Goal: Task Accomplishment & Management: Manage account settings

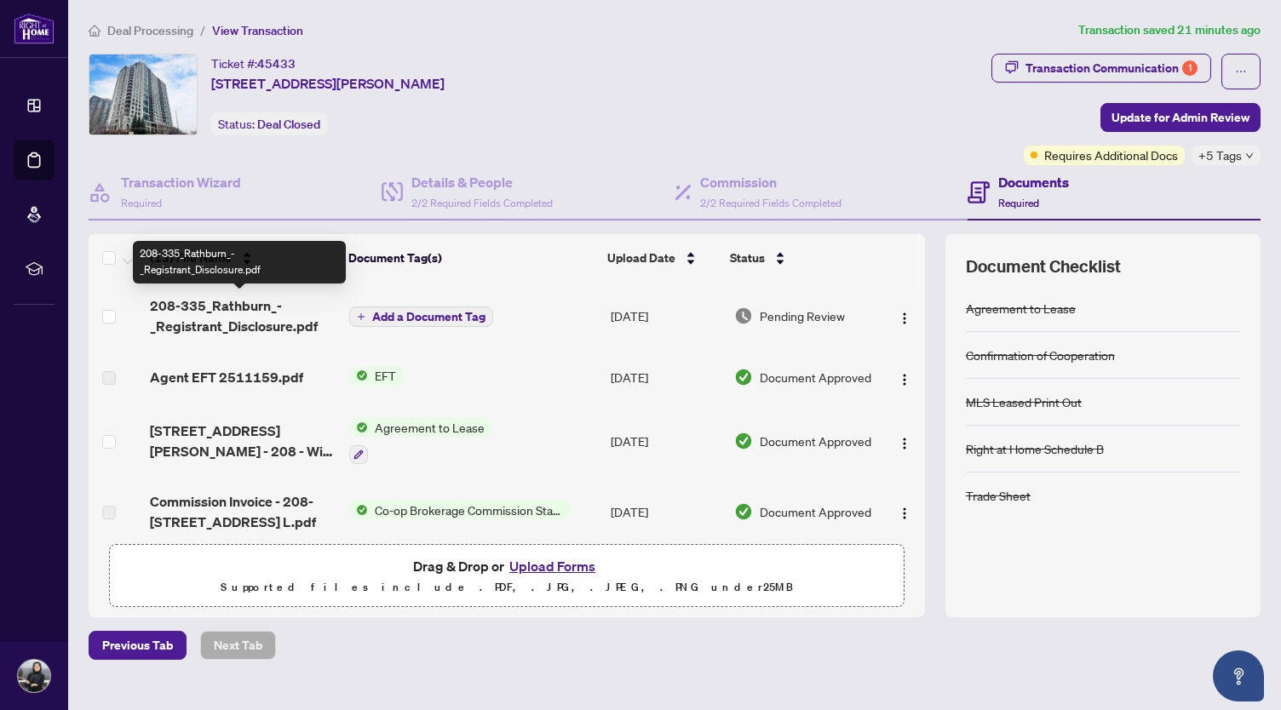
click at [233, 329] on span "208-335_Rathburn_-_Registrant_Disclosure.pdf" at bounding box center [243, 316] width 186 height 41
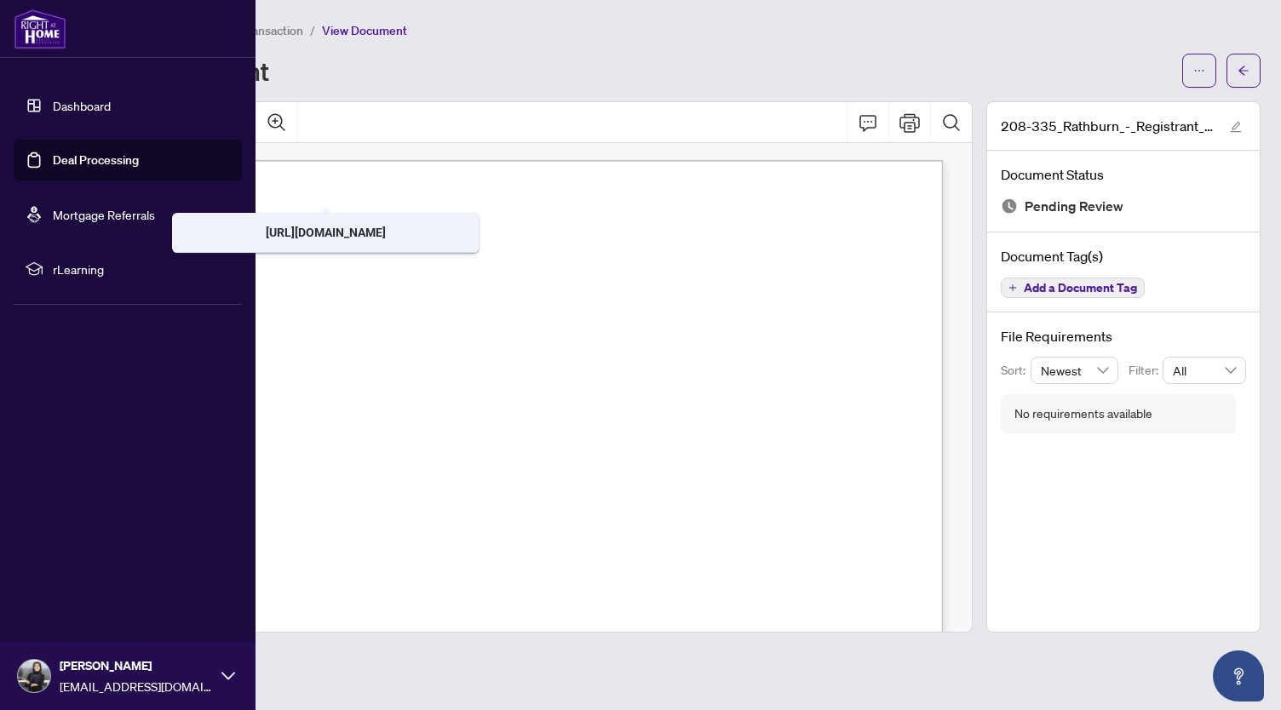
click at [53, 113] on link "Dashboard" at bounding box center [82, 105] width 58 height 15
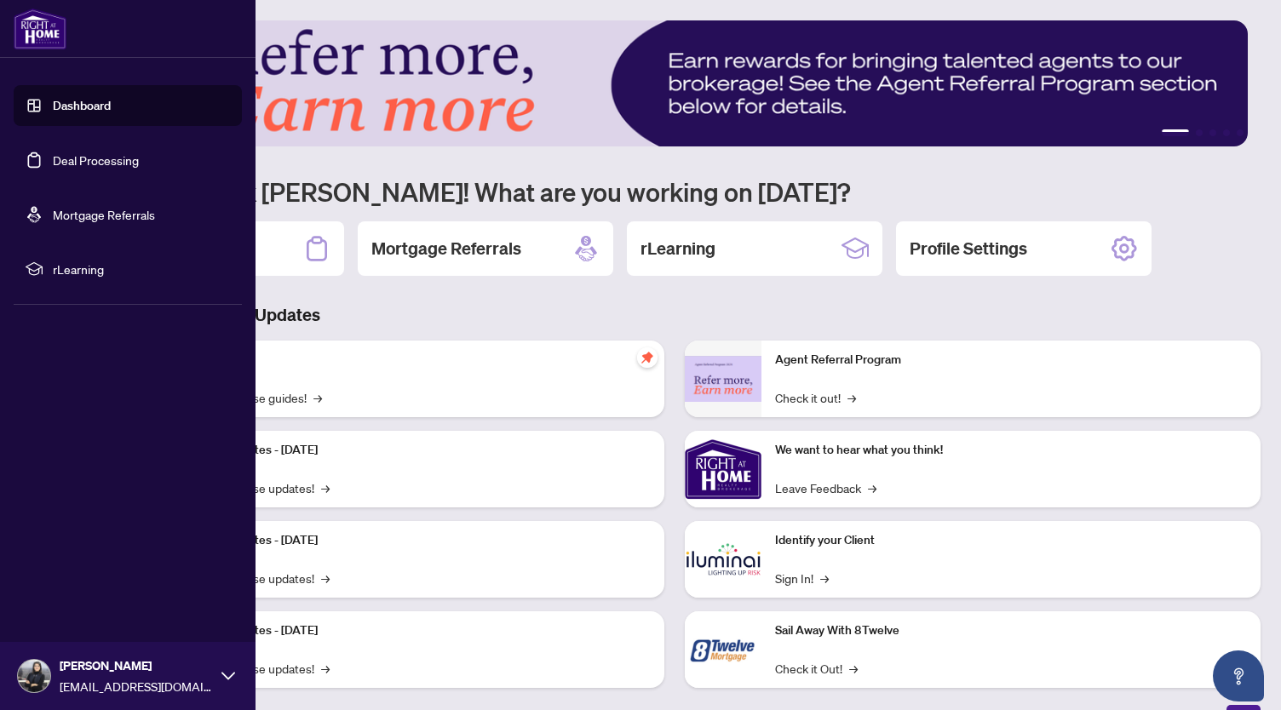
click at [95, 168] on link "Deal Processing" at bounding box center [96, 159] width 86 height 15
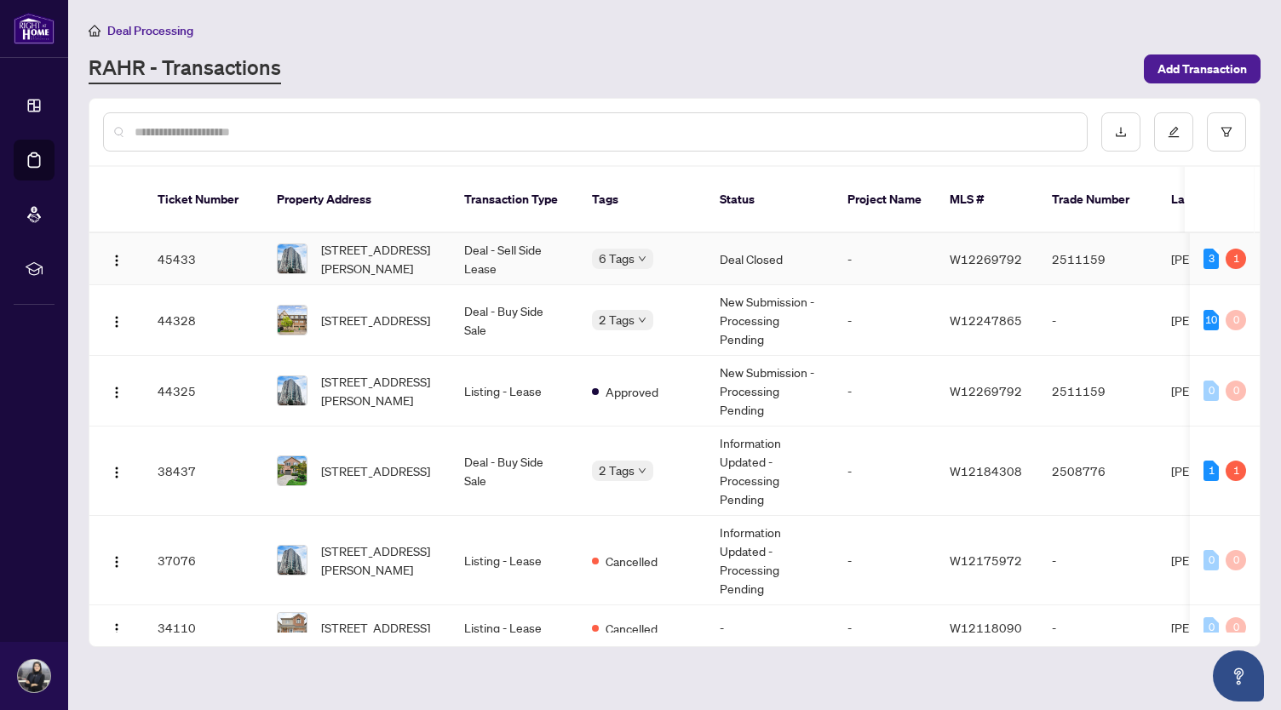
click at [200, 248] on td "45433" at bounding box center [203, 259] width 119 height 52
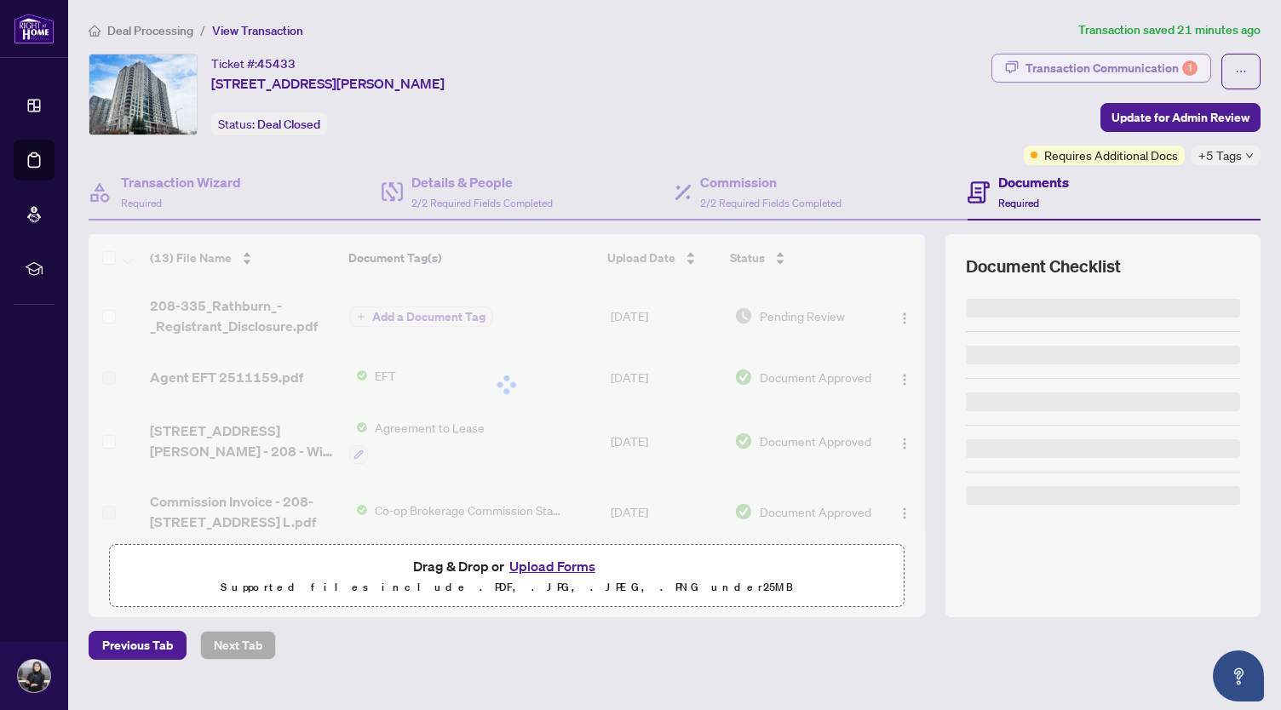
click at [1098, 76] on div "Transaction Communication 1" at bounding box center [1111, 68] width 172 height 27
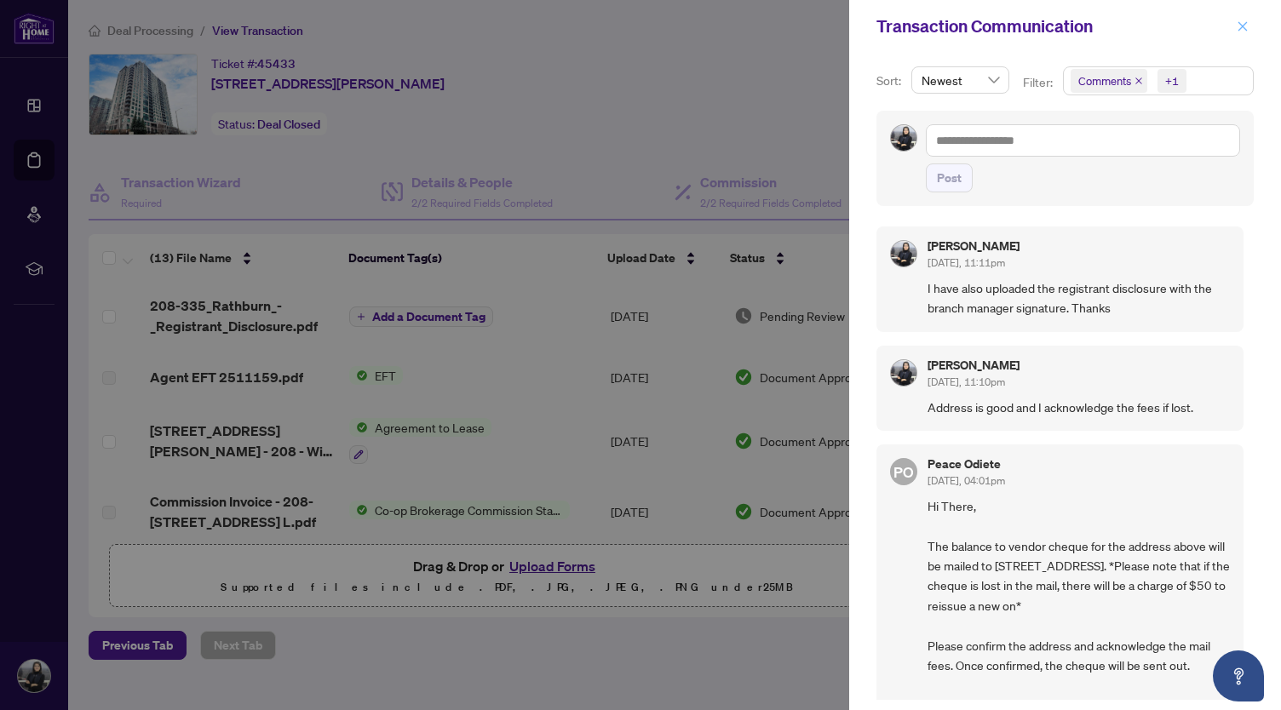
click at [1235, 24] on button "button" at bounding box center [1243, 26] width 22 height 20
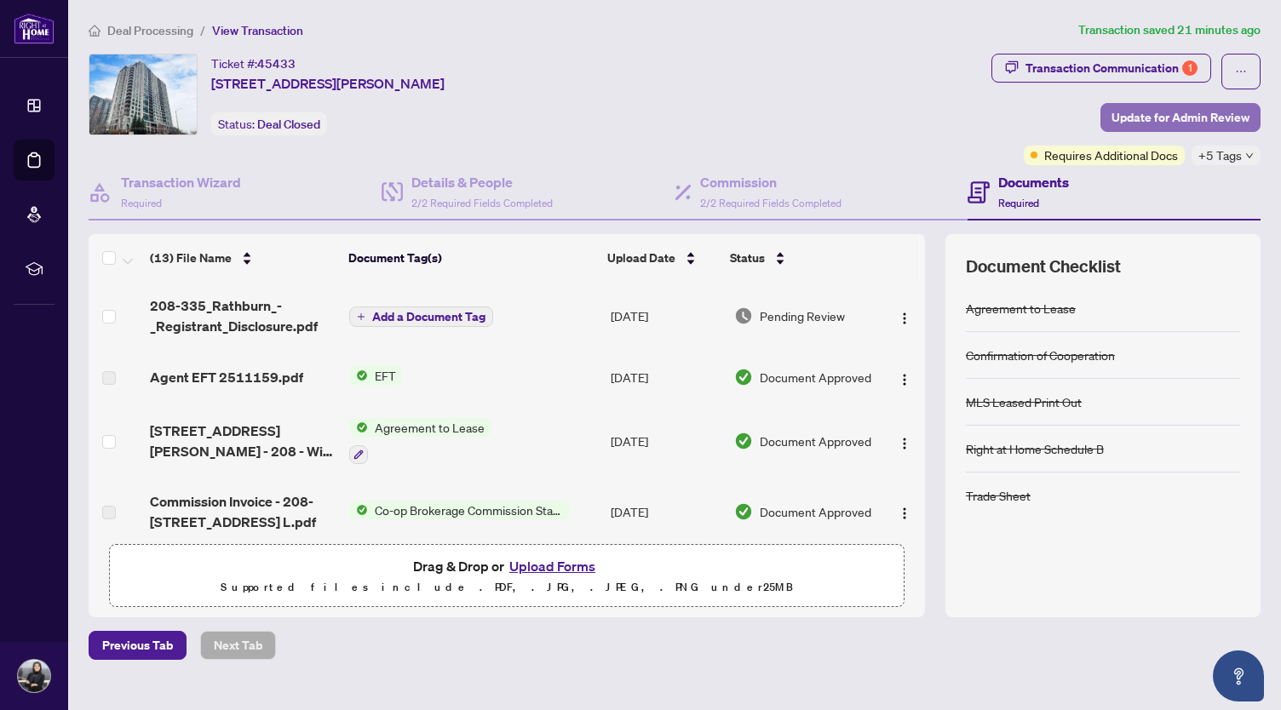
click at [1197, 111] on span "Update for Admin Review" at bounding box center [1180, 117] width 138 height 27
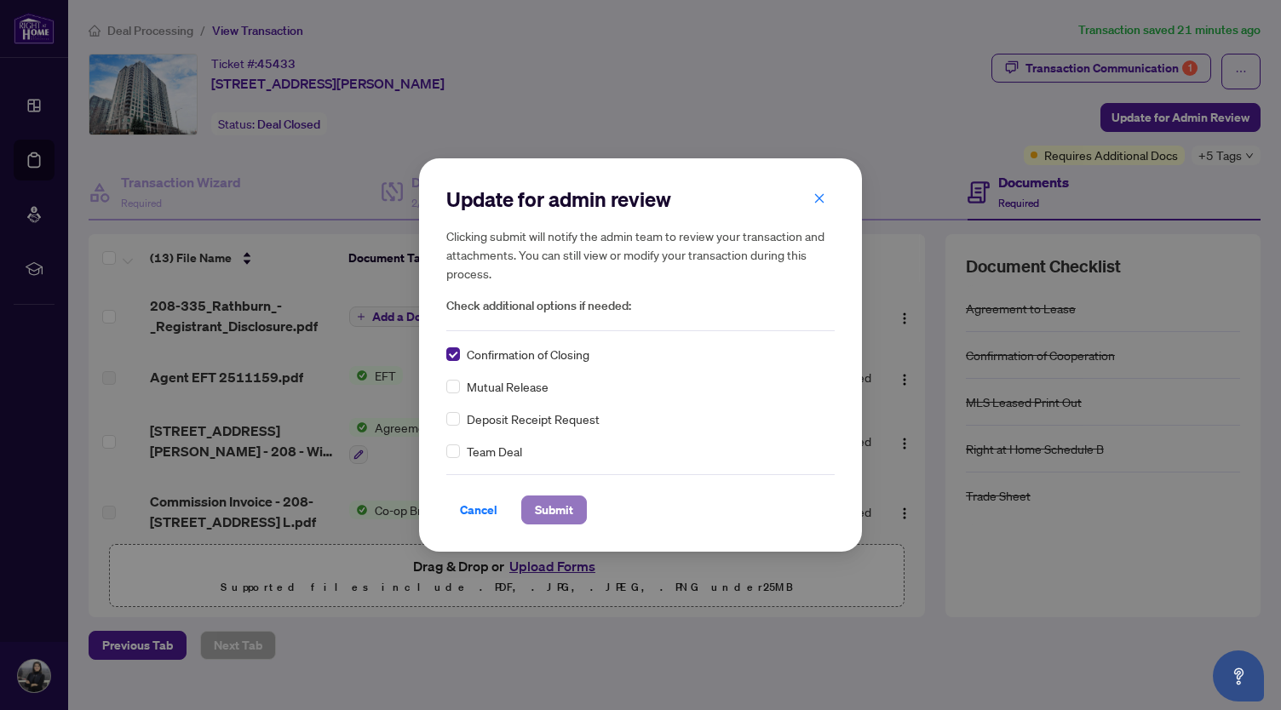
click at [537, 514] on span "Submit" at bounding box center [554, 510] width 38 height 27
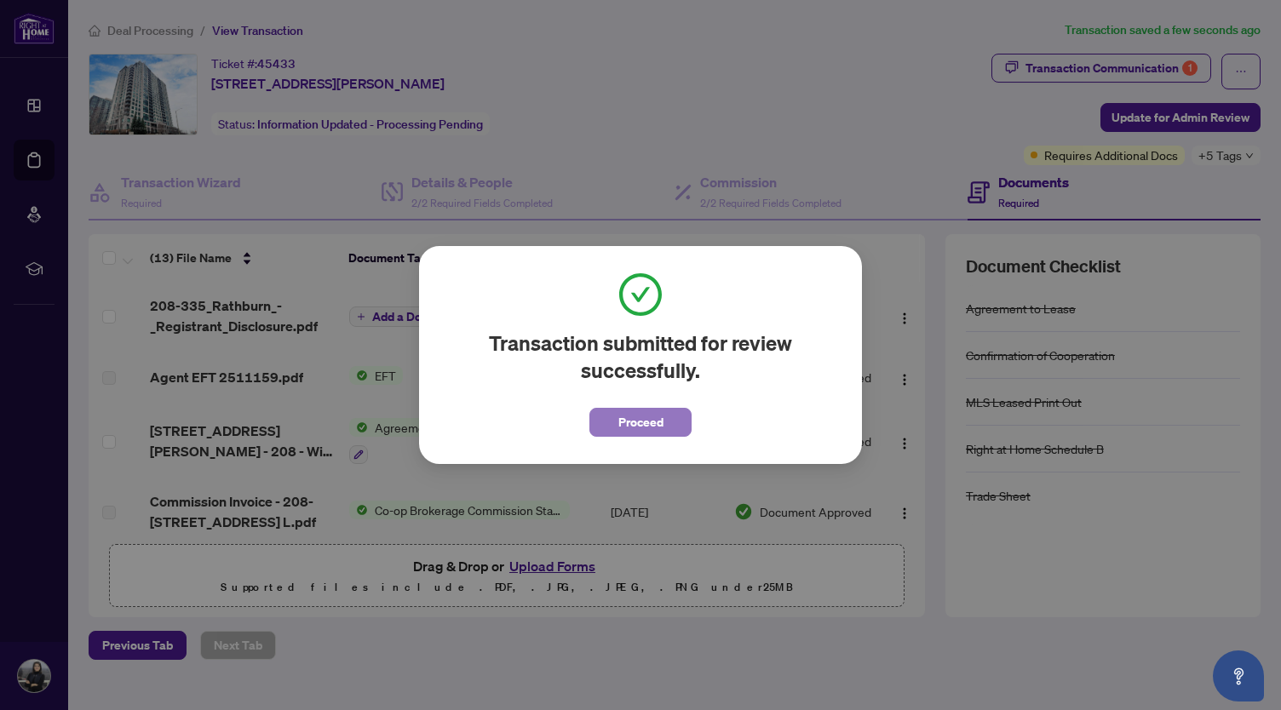
click at [606, 434] on button "Proceed" at bounding box center [640, 422] width 102 height 29
